Goal: Information Seeking & Learning: Learn about a topic

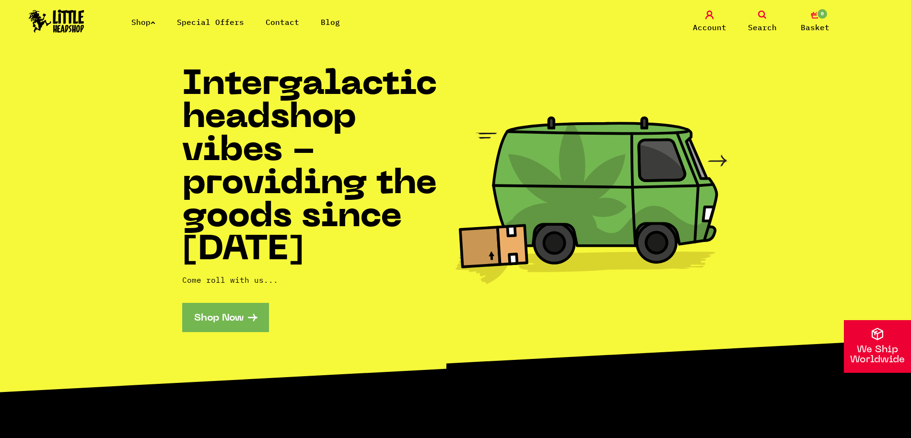
click at [155, 21] on icon at bounding box center [153, 23] width 5 height 4
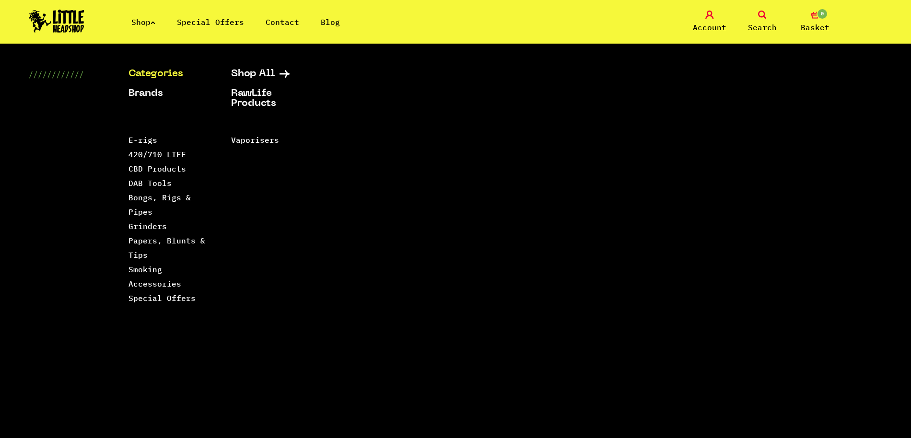
click at [216, 18] on link "Special Offers" at bounding box center [210, 22] width 67 height 10
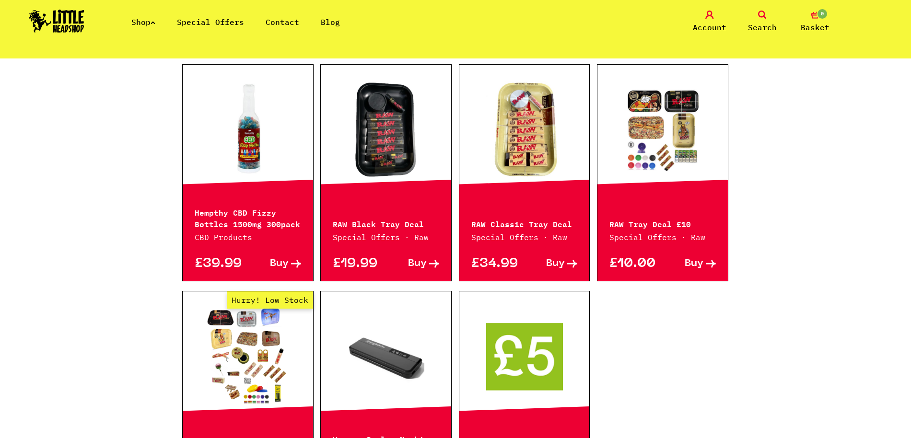
scroll to position [424, 0]
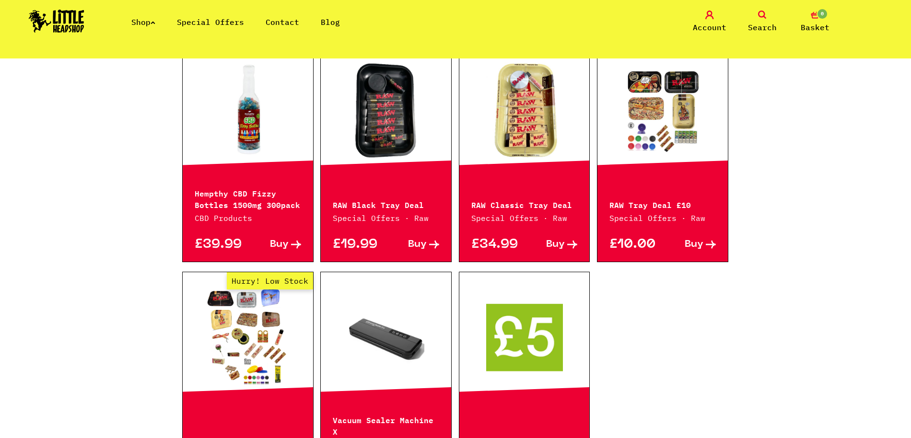
click at [260, 124] on link at bounding box center [248, 110] width 130 height 96
click at [155, 22] on icon at bounding box center [153, 23] width 5 height 4
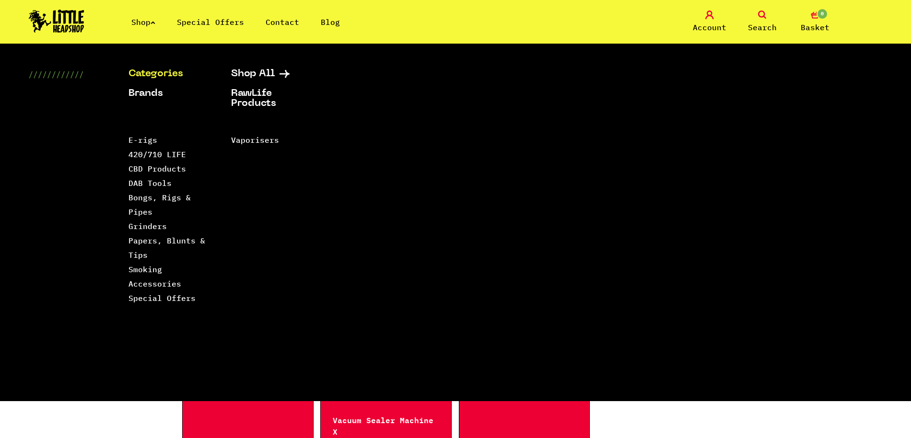
click at [155, 22] on icon at bounding box center [153, 23] width 5 height 4
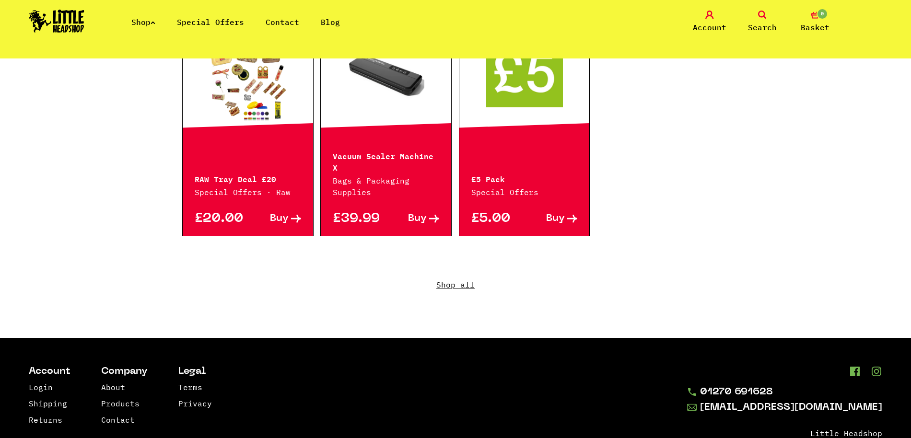
scroll to position [692, 0]
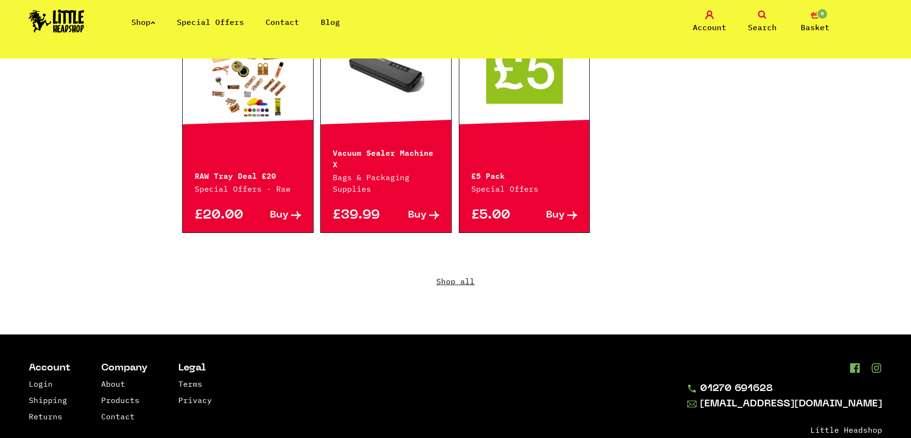
click at [453, 277] on link "Shop all" at bounding box center [455, 289] width 546 height 92
click at [454, 271] on link "Shop all" at bounding box center [455, 289] width 546 height 92
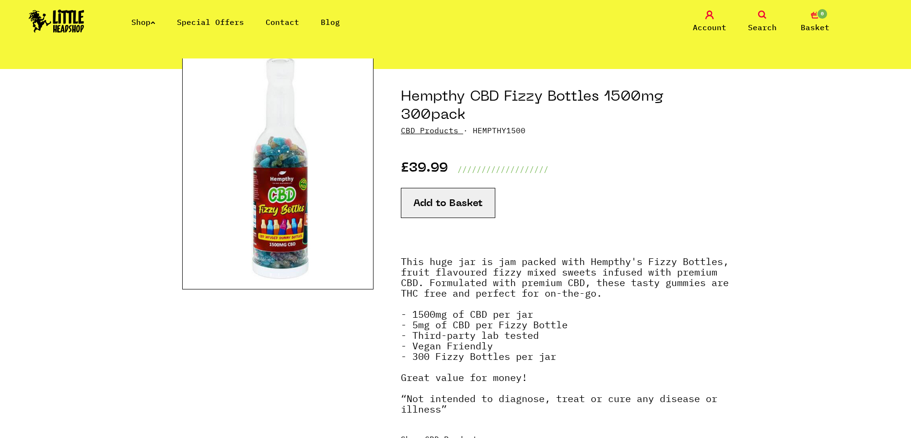
scroll to position [83, 0]
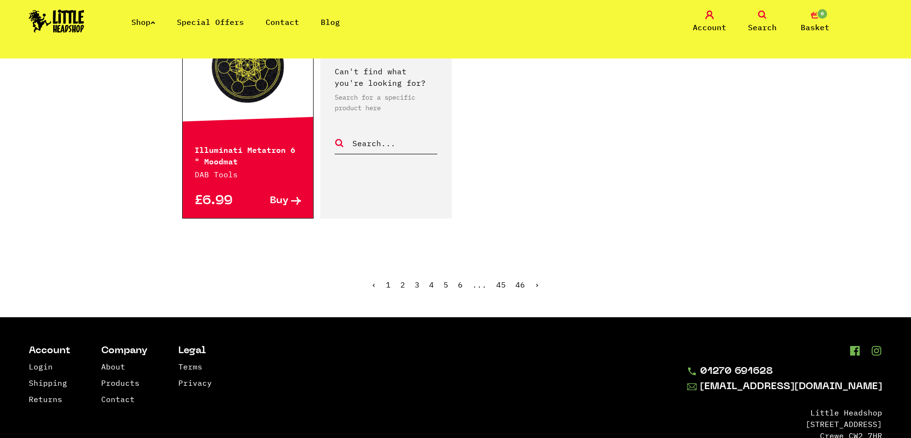
click at [419, 280] on link "3" at bounding box center [417, 285] width 5 height 10
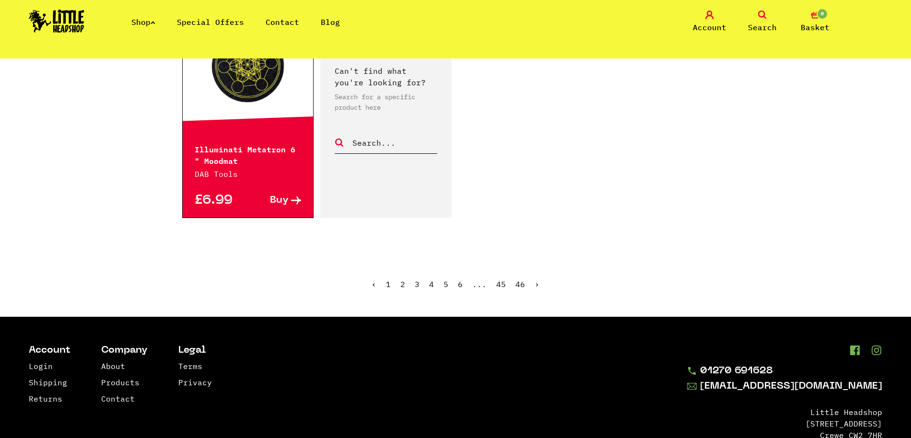
scroll to position [1545, 0]
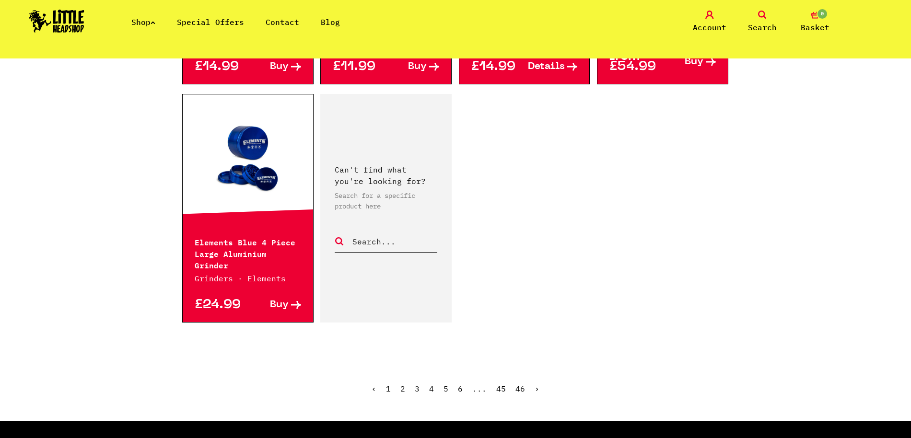
scroll to position [1479, 0]
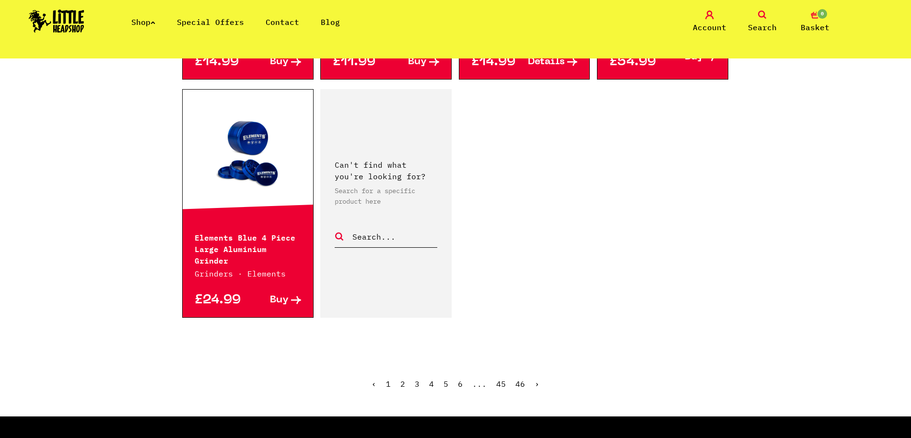
click at [415, 371] on ul "‹ 1 2 3 4 5 6 ... 45 46 ›" at bounding box center [455, 391] width 546 height 41
click at [418, 379] on span "3" at bounding box center [417, 384] width 5 height 10
click at [326, 23] on link "Blog" at bounding box center [330, 22] width 19 height 10
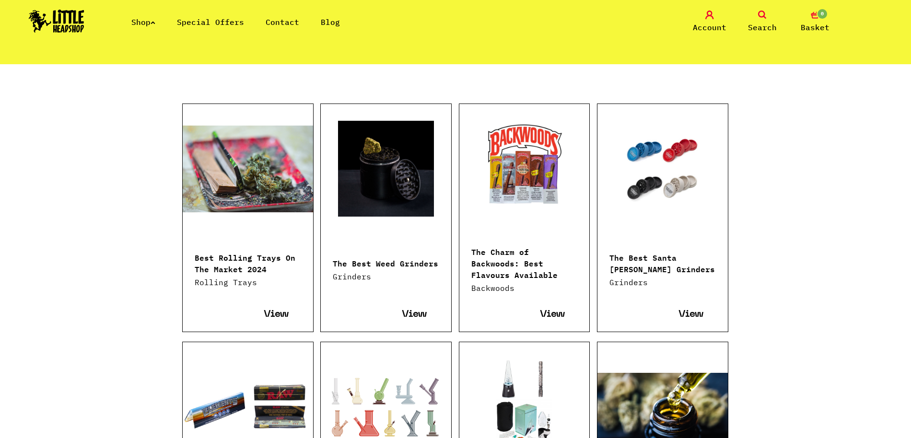
scroll to position [87, 0]
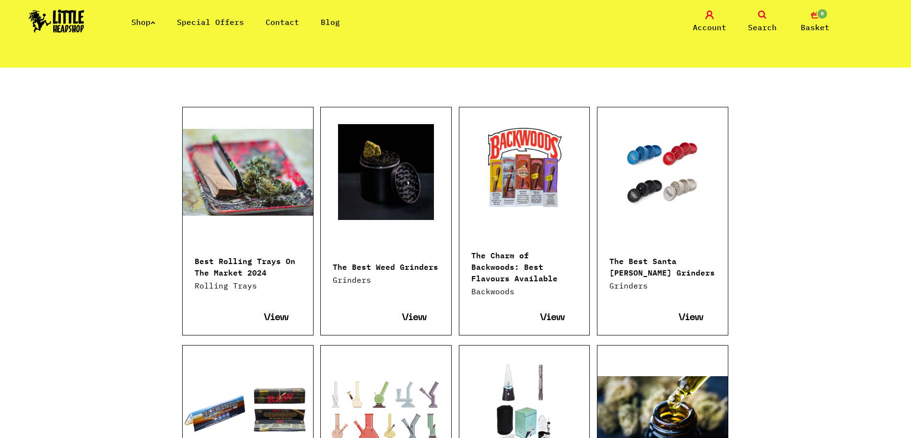
click at [255, 172] on link at bounding box center [248, 172] width 130 height 96
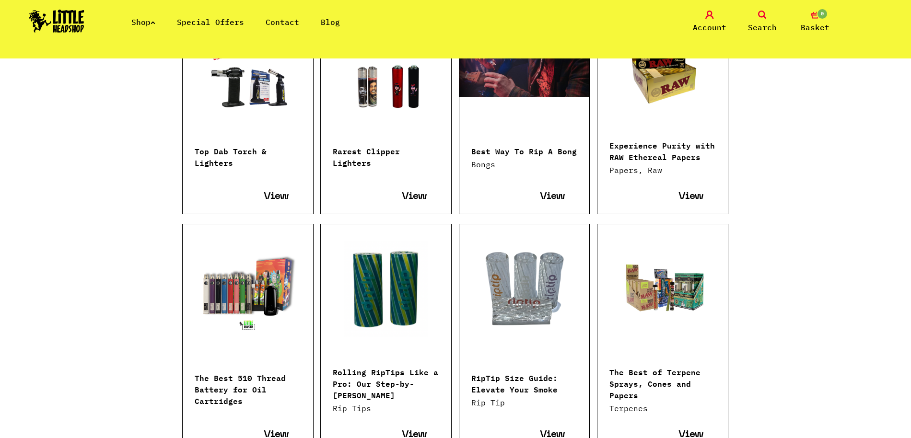
scroll to position [677, 0]
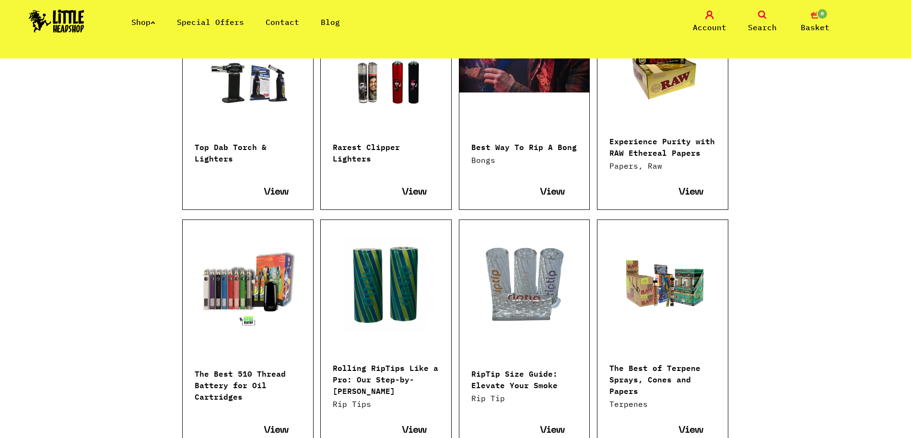
click at [409, 292] on link at bounding box center [386, 285] width 130 height 96
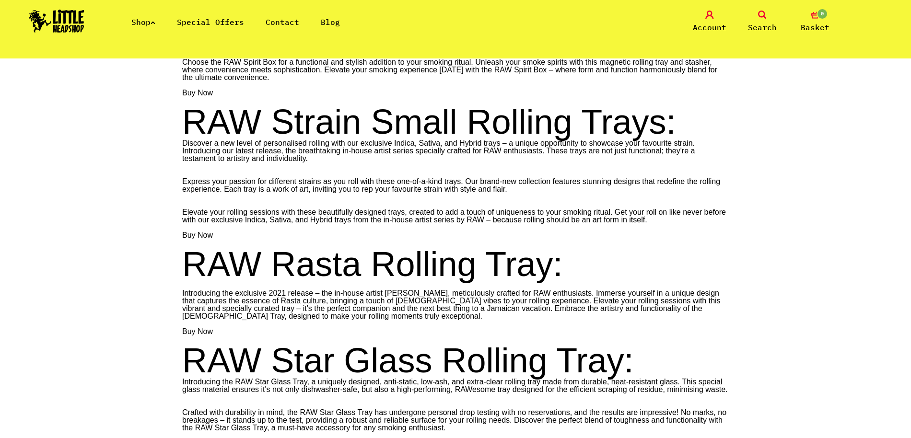
scroll to position [1982, 0]
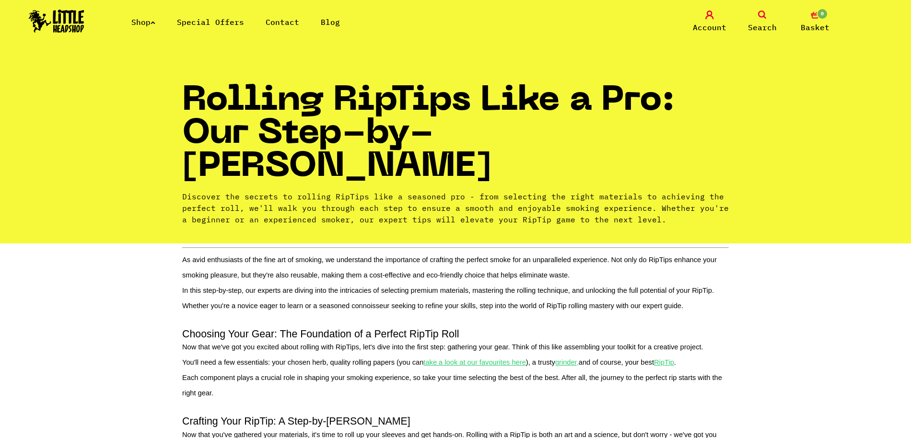
click at [74, 21] on img at bounding box center [57, 21] width 56 height 23
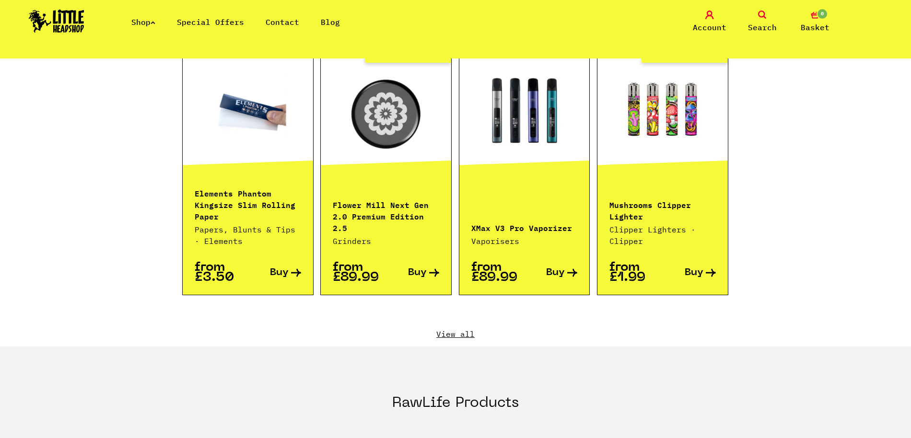
scroll to position [965, 0]
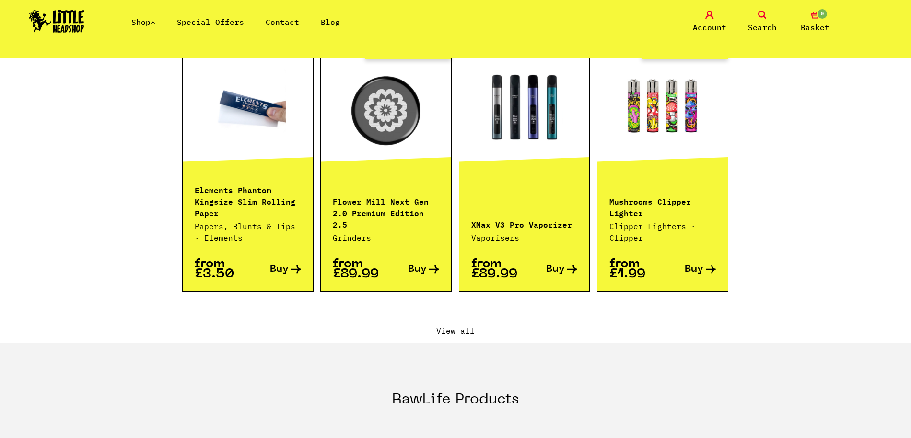
click at [388, 87] on link "Hurry! Low Stock" at bounding box center [386, 107] width 130 height 96
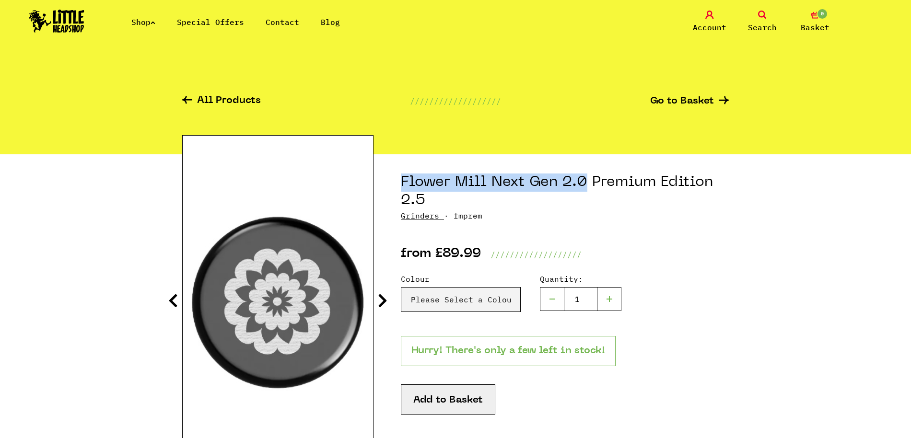
drag, startPoint x: 402, startPoint y: 181, endPoint x: 587, endPoint y: 180, distance: 185.0
click at [588, 180] on h1 "Flower Mill Next Gen 2.0 Premium Edition 2.5" at bounding box center [565, 192] width 328 height 36
